Goal: Task Accomplishment & Management: Use online tool/utility

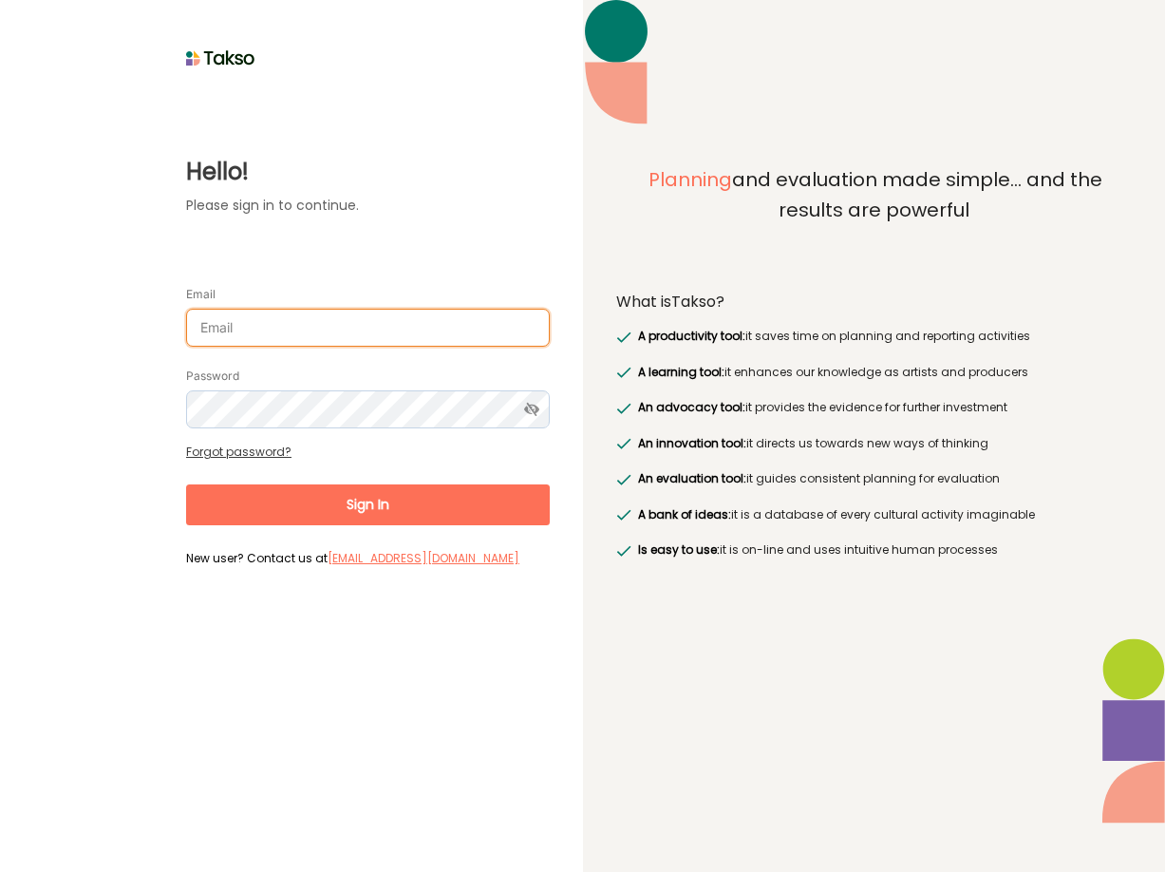
type input "[PERSON_NAME][EMAIL_ADDRESS][DOMAIN_NAME]"
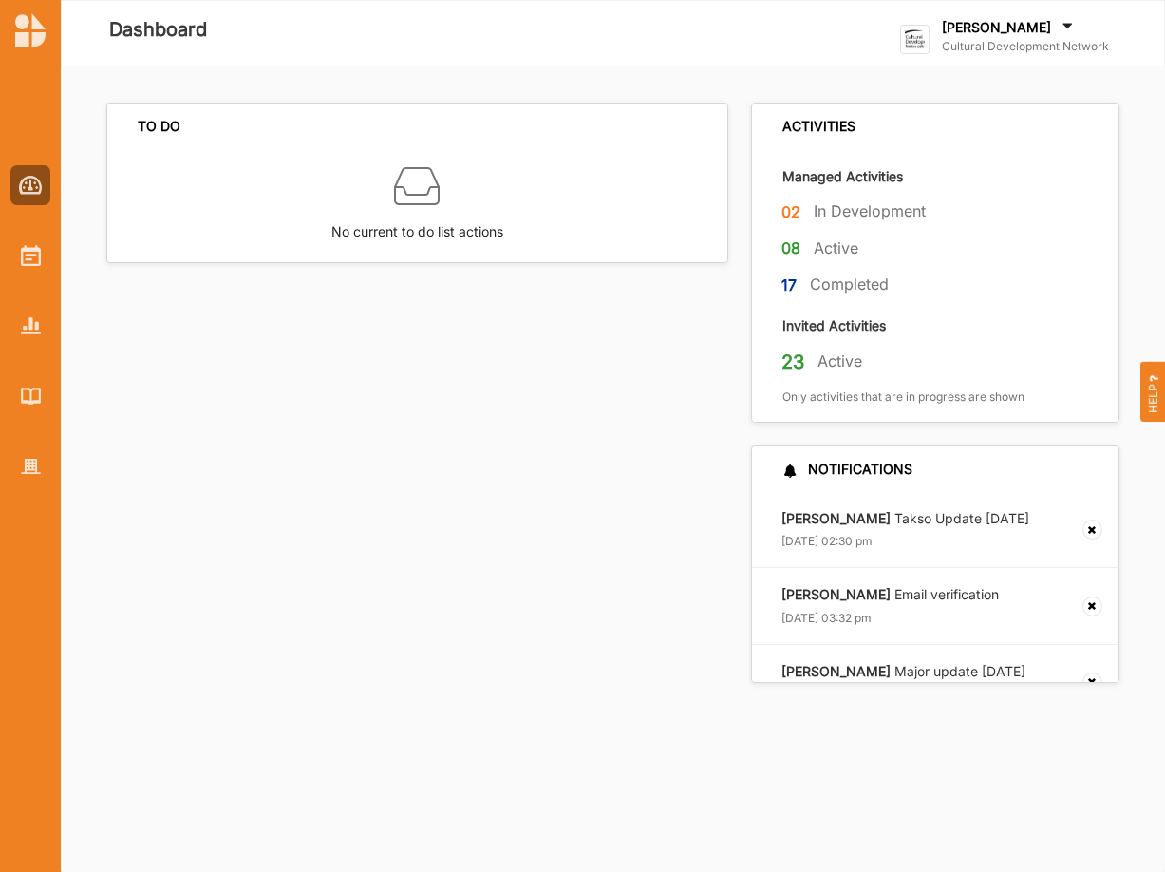
click at [1011, 39] on div "[PERSON_NAME]" at bounding box center [1025, 28] width 167 height 21
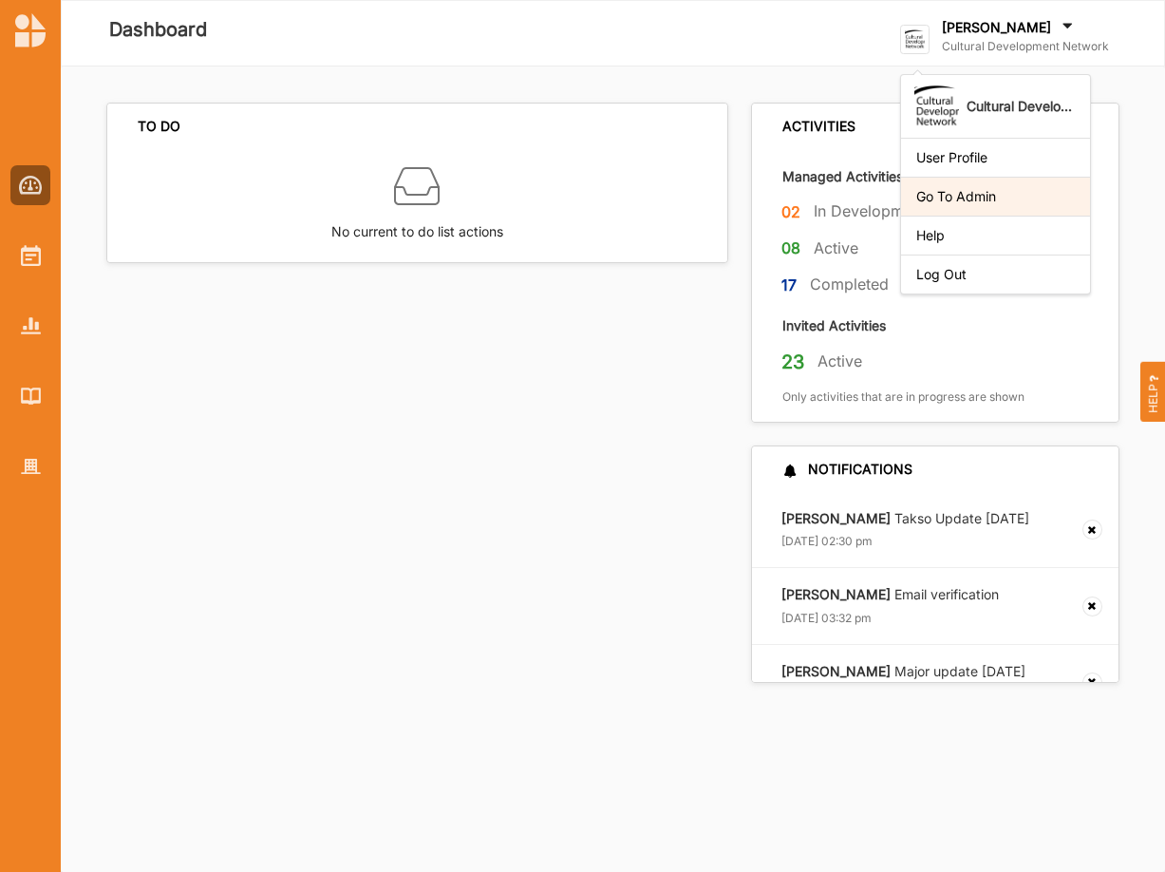
click at [982, 187] on div "Go To Admin" at bounding box center [995, 196] width 189 height 39
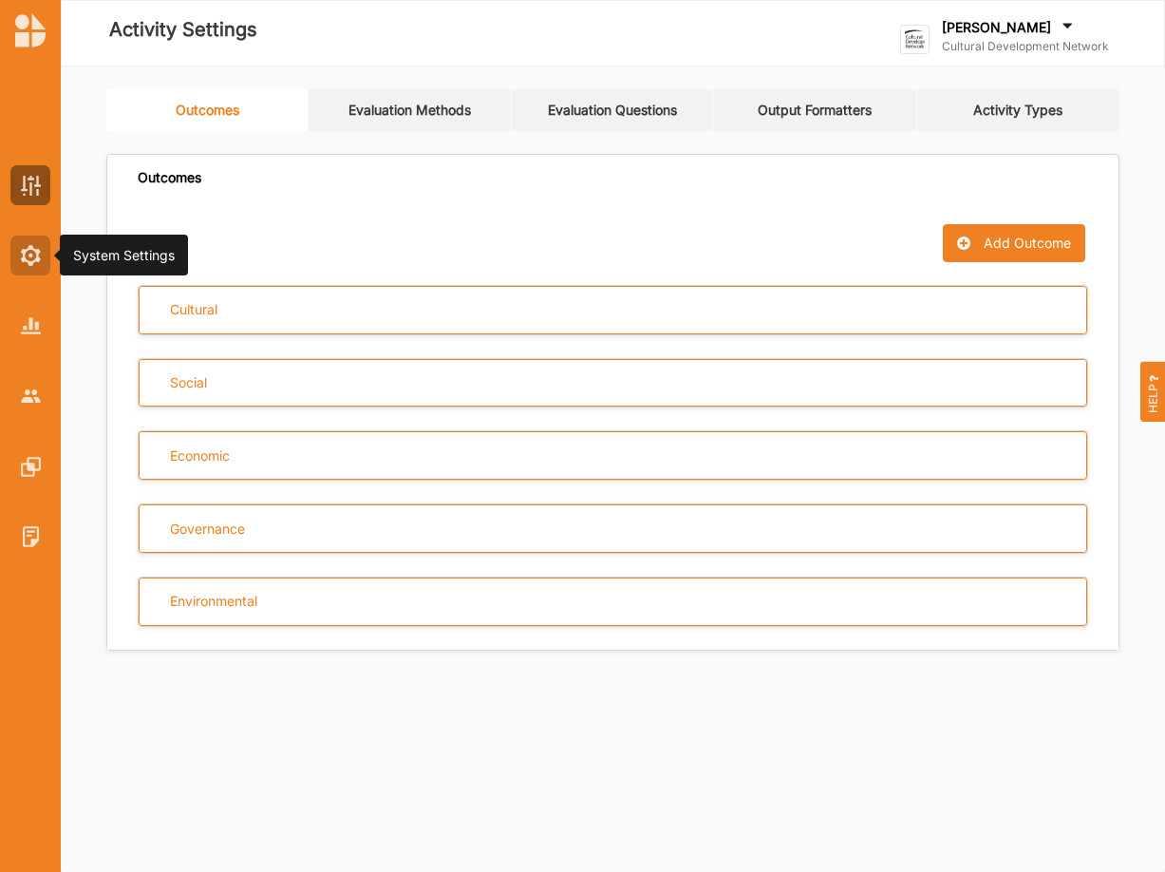
click at [35, 255] on img at bounding box center [31, 255] width 20 height 21
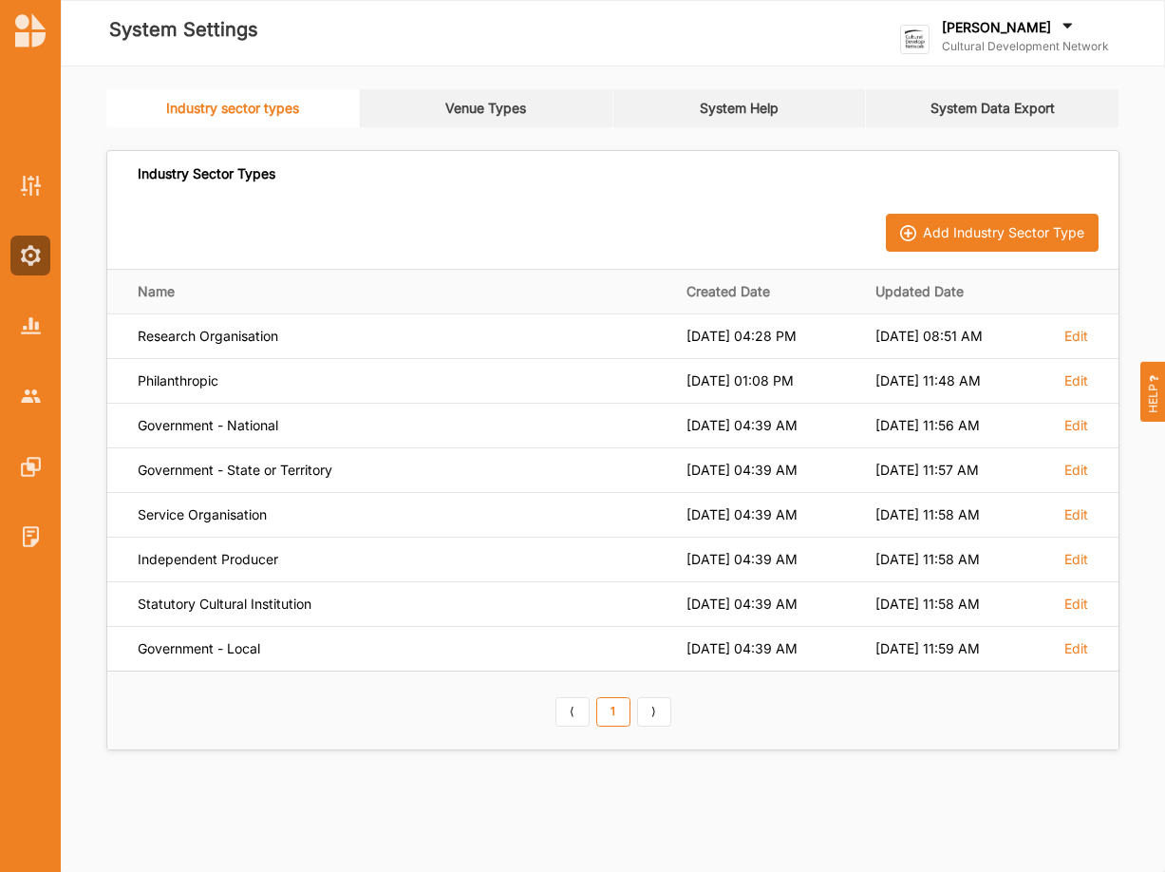
click at [1003, 107] on link "System Data Export" at bounding box center [993, 108] width 254 height 38
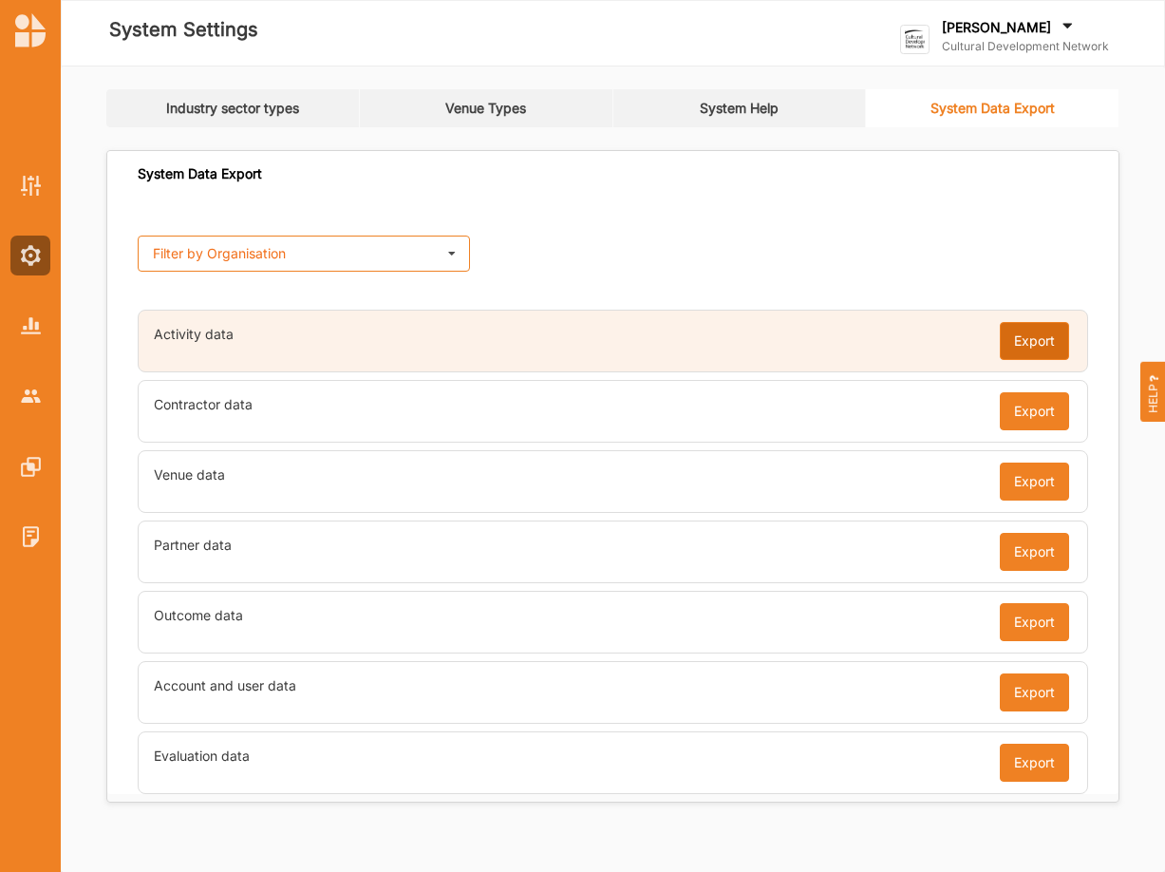
click at [1042, 339] on button "Export" at bounding box center [1034, 341] width 69 height 38
